Goal: Navigation & Orientation: Find specific page/section

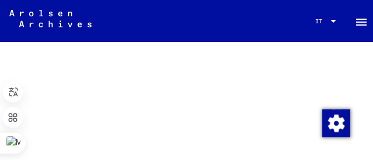
click at [117, 22] on mat-toolbar "Ricerca Sfoglia l'archivio Domande/informazioni dettagliate sui documenti? Invi…" at bounding box center [186, 21] width 373 height 42
click at [354, 24] on mat-icon "menu" at bounding box center [361, 22] width 14 height 14
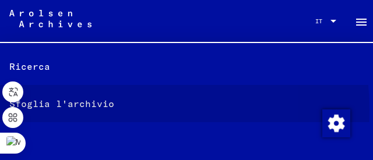
click at [101, 110] on font "Sfoglia l'archivio" at bounding box center [61, 104] width 105 height 14
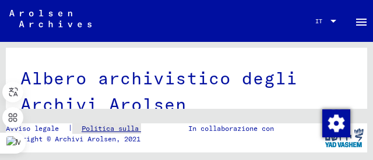
click at [112, 127] on font "Politica sulla riservatezza" at bounding box center [137, 128] width 110 height 9
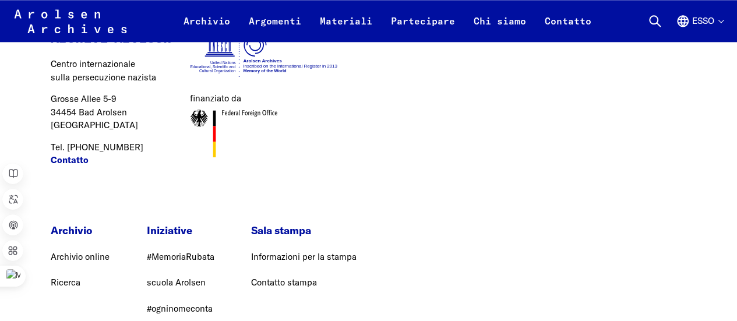
scroll to position [27223, 0]
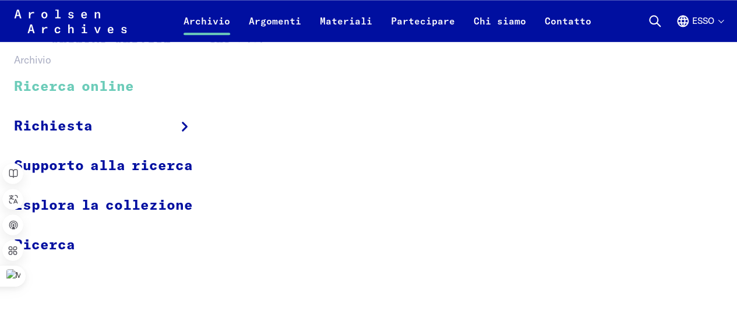
click at [126, 87] on font "Ricerca online" at bounding box center [74, 87] width 120 height 14
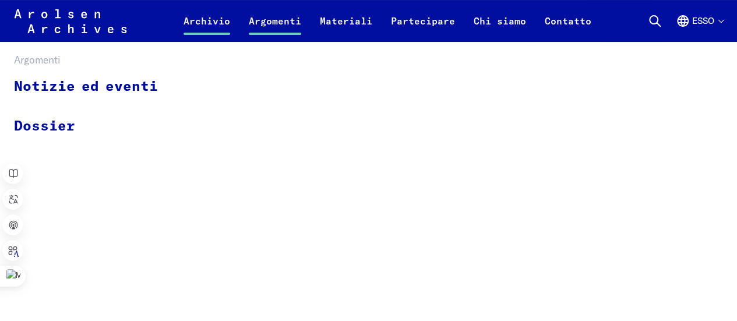
scroll to position [114, 0]
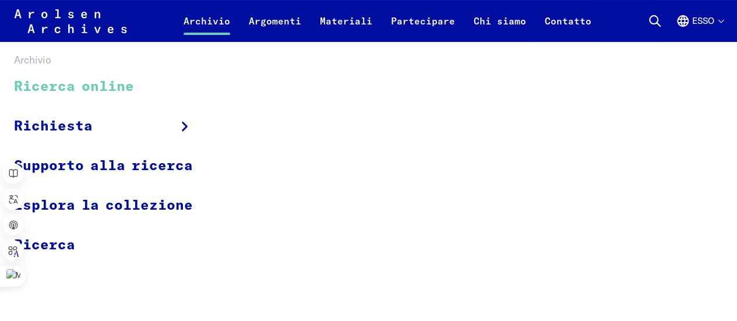
click at [147, 94] on link "Ricerca online" at bounding box center [111, 87] width 194 height 39
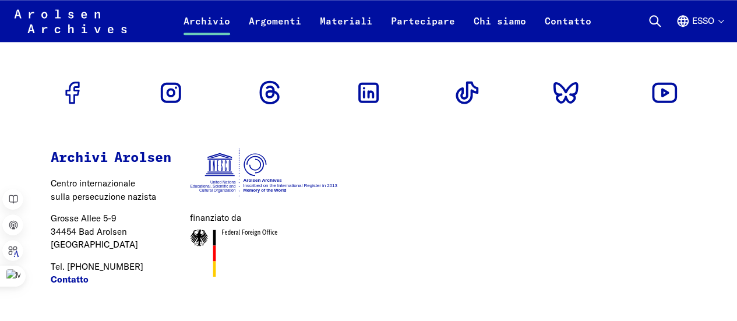
scroll to position [3023, 0]
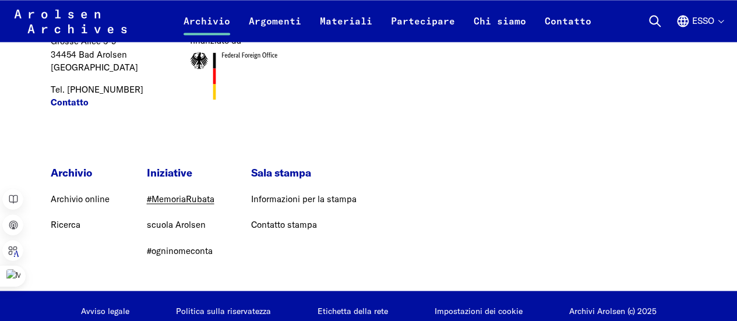
click at [203, 194] on font "#MemoriaRubata" at bounding box center [181, 199] width 68 height 11
